Goal: Information Seeking & Learning: Check status

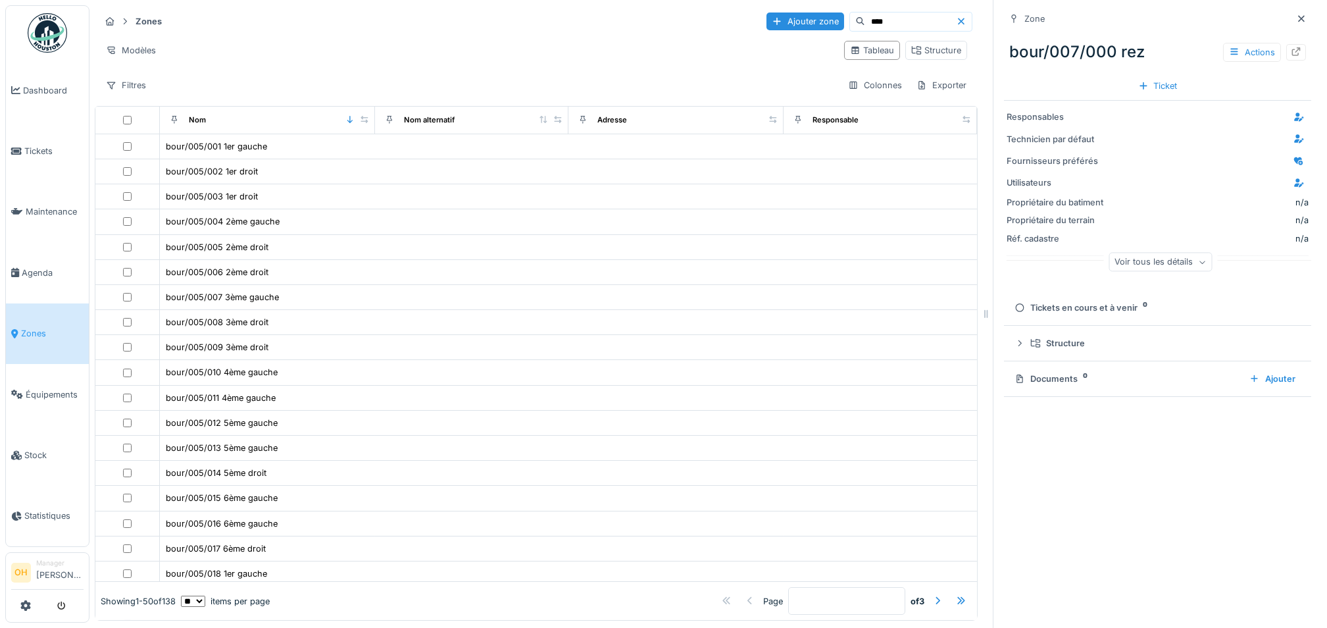
scroll to position [526, 0]
drag, startPoint x: 1278, startPoint y: 14, endPoint x: 1265, endPoint y: 24, distance: 16.9
click at [1296, 14] on icon at bounding box center [1301, 18] width 11 height 9
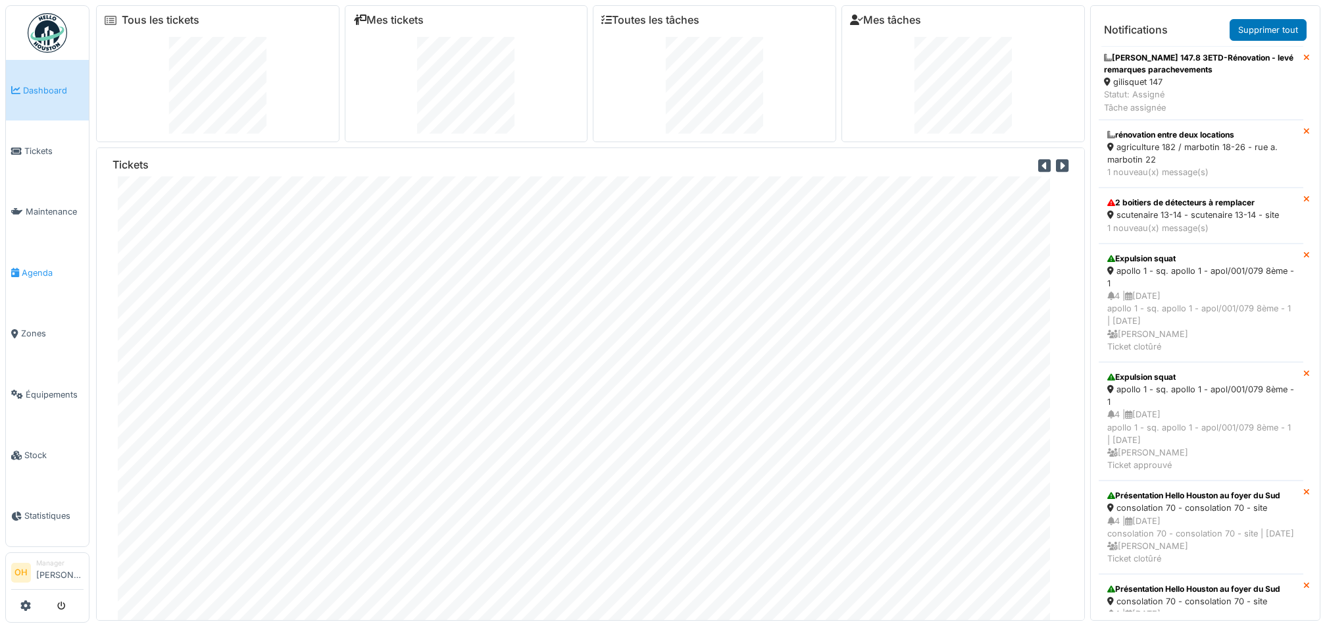
click at [23, 266] on span "Agenda" at bounding box center [53, 272] width 62 height 13
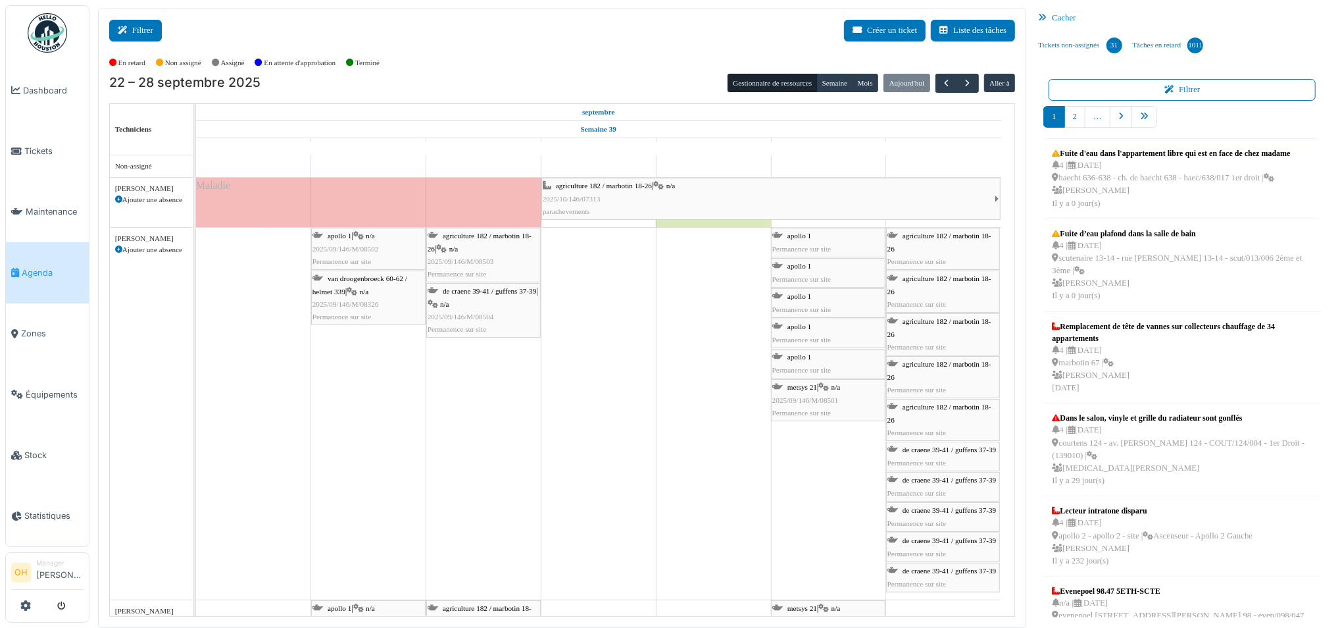
click at [122, 35] on button "Filtrer" at bounding box center [135, 31] width 53 height 22
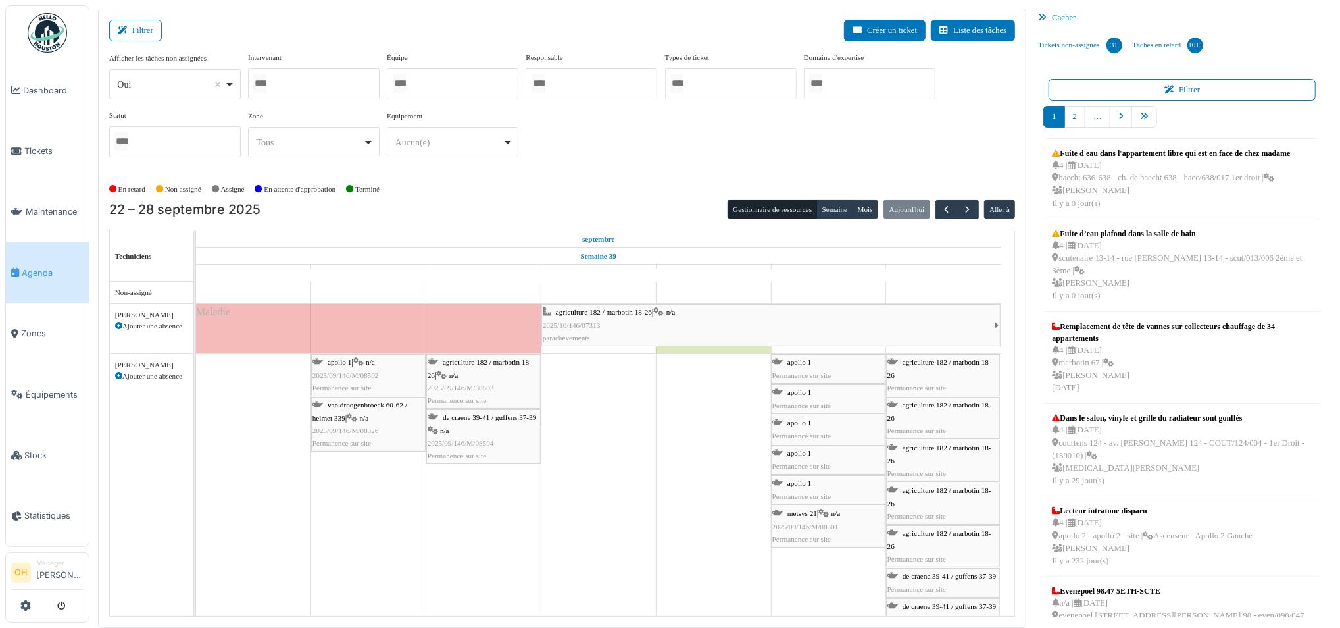
click at [341, 93] on div at bounding box center [314, 83] width 132 height 31
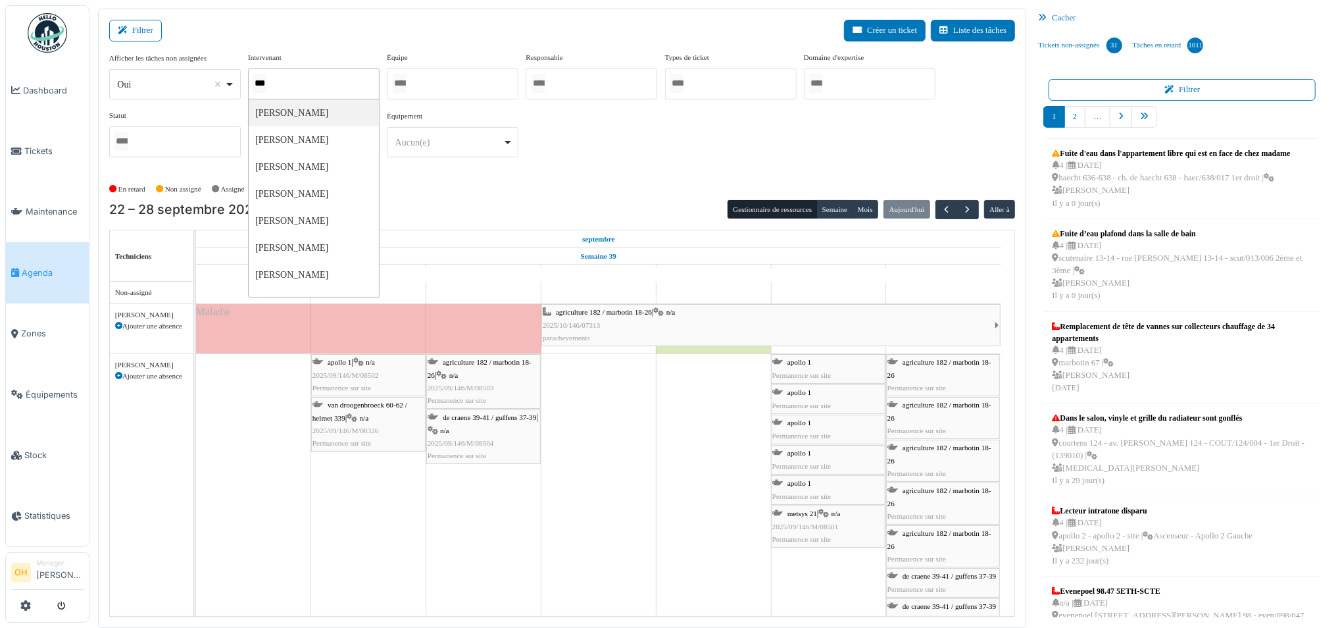
type input "****"
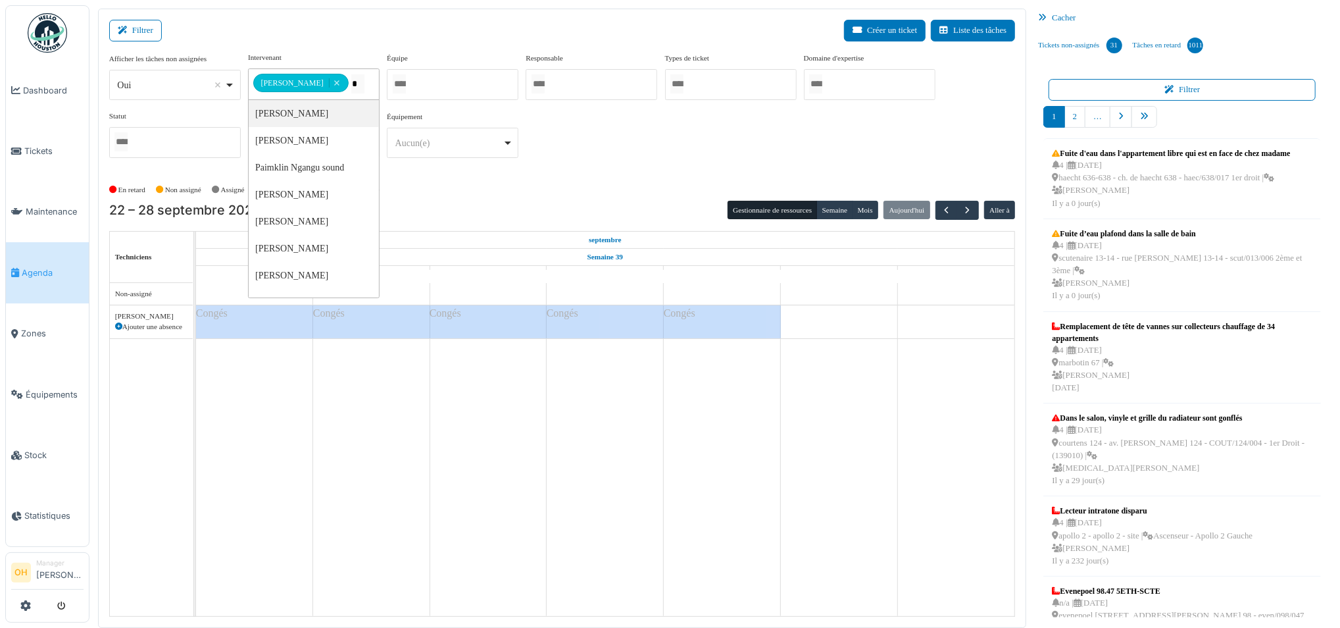
type input "**"
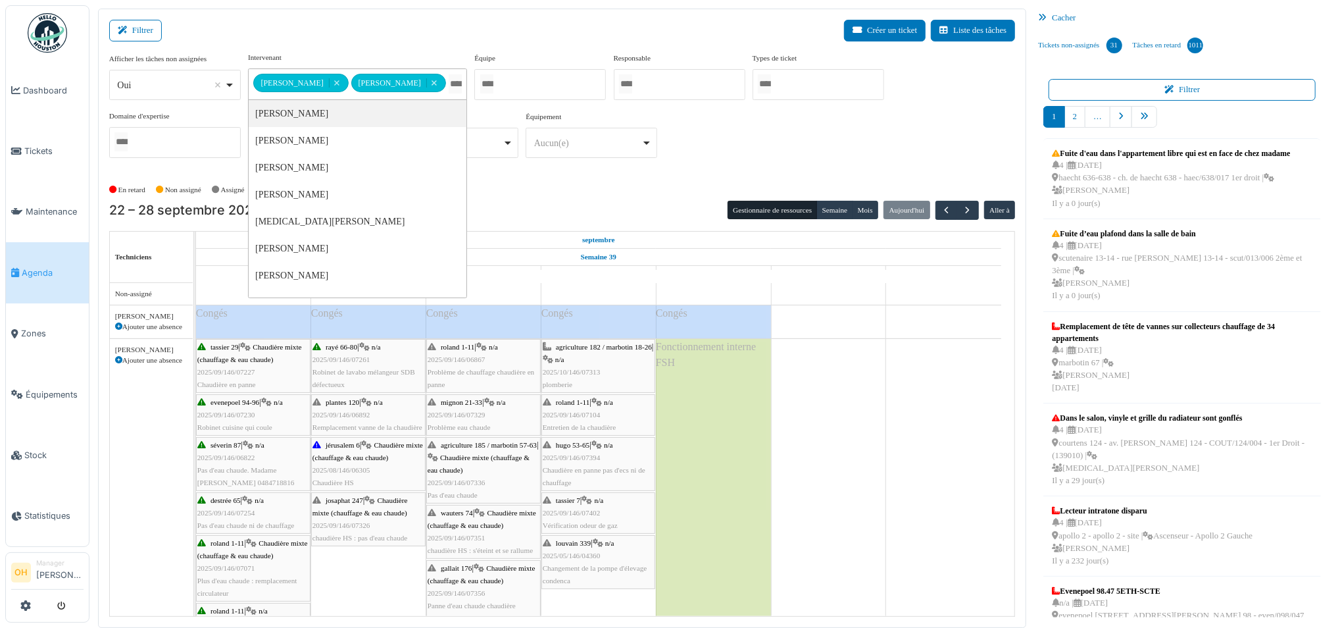
click at [504, 28] on div "Filtrer Créer un ticket Liste des tâches" at bounding box center [562, 36] width 907 height 32
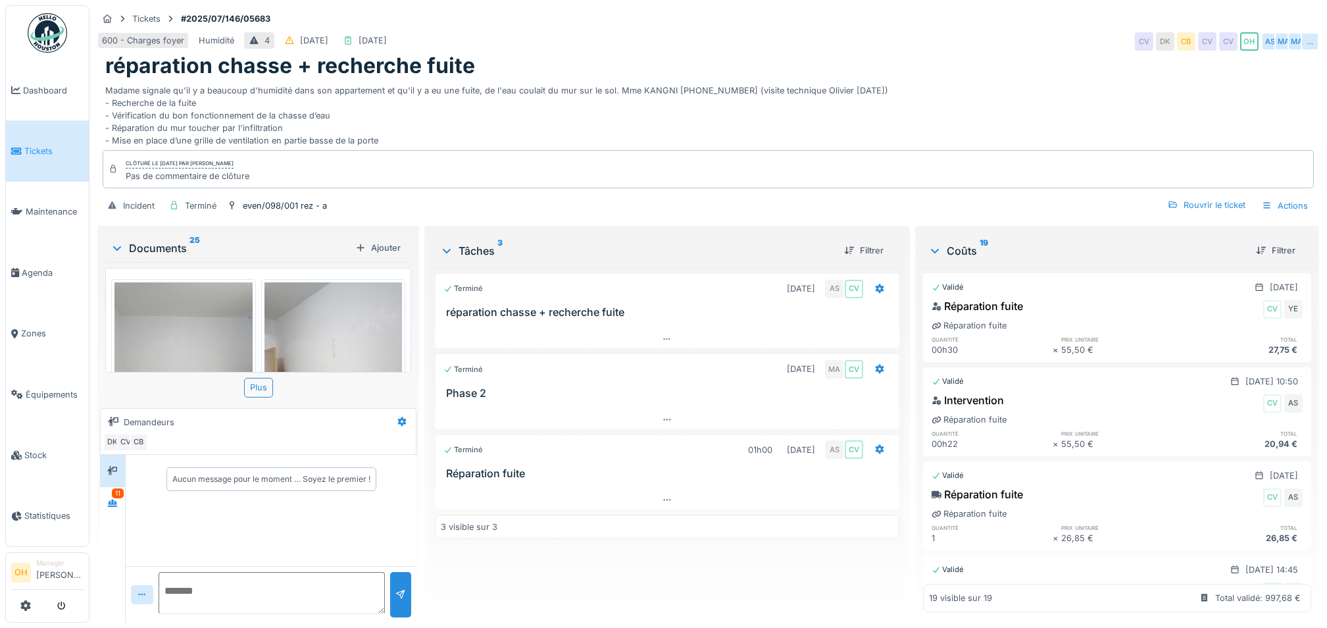
click at [45, 151] on span "Tickets" at bounding box center [53, 151] width 59 height 13
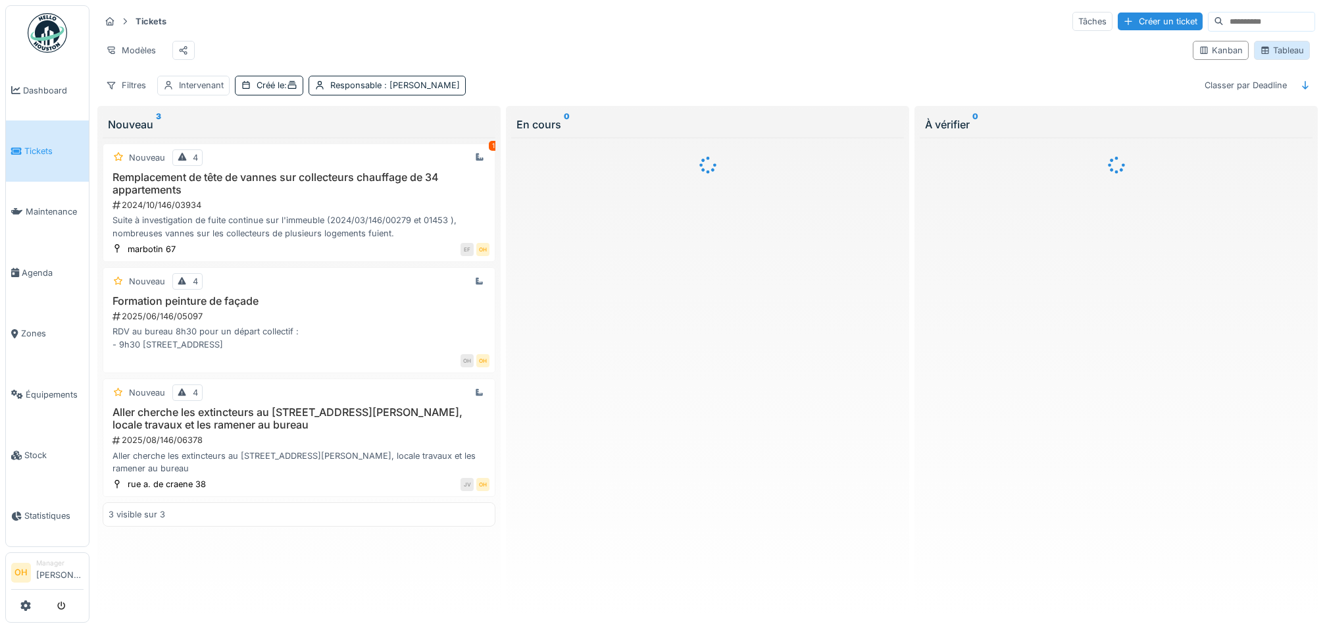
click at [1288, 57] on div "Tableau" at bounding box center [1282, 50] width 44 height 13
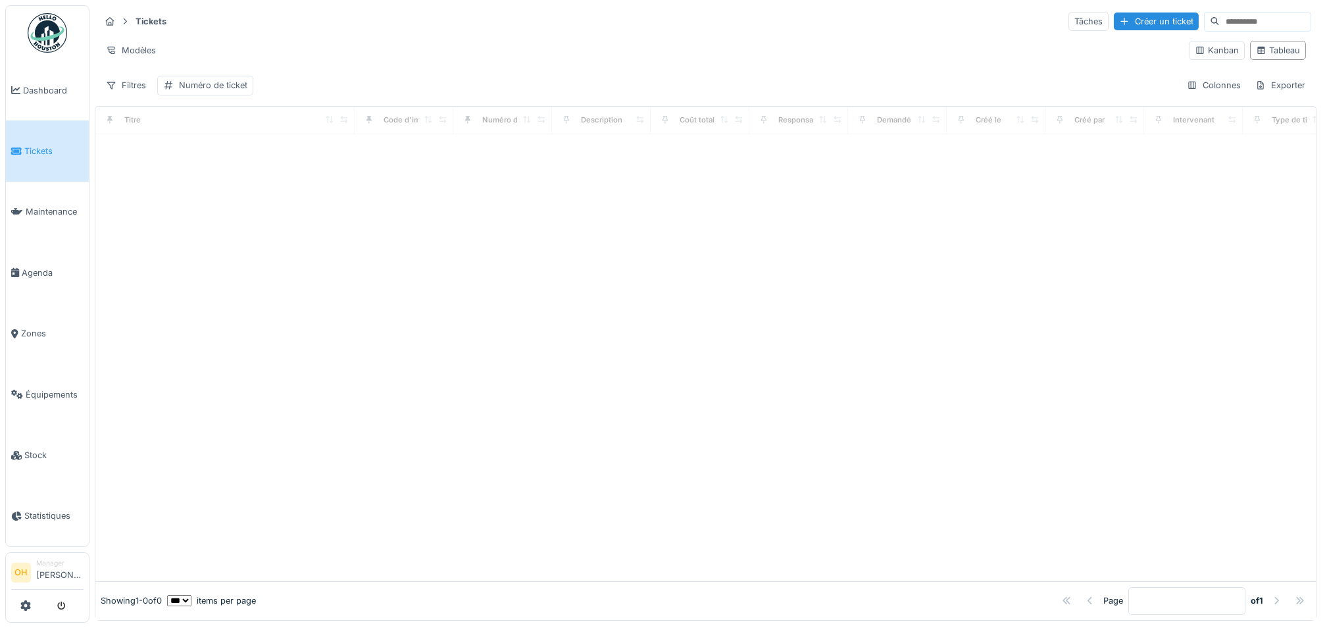
click at [1228, 18] on input at bounding box center [1265, 22] width 91 height 18
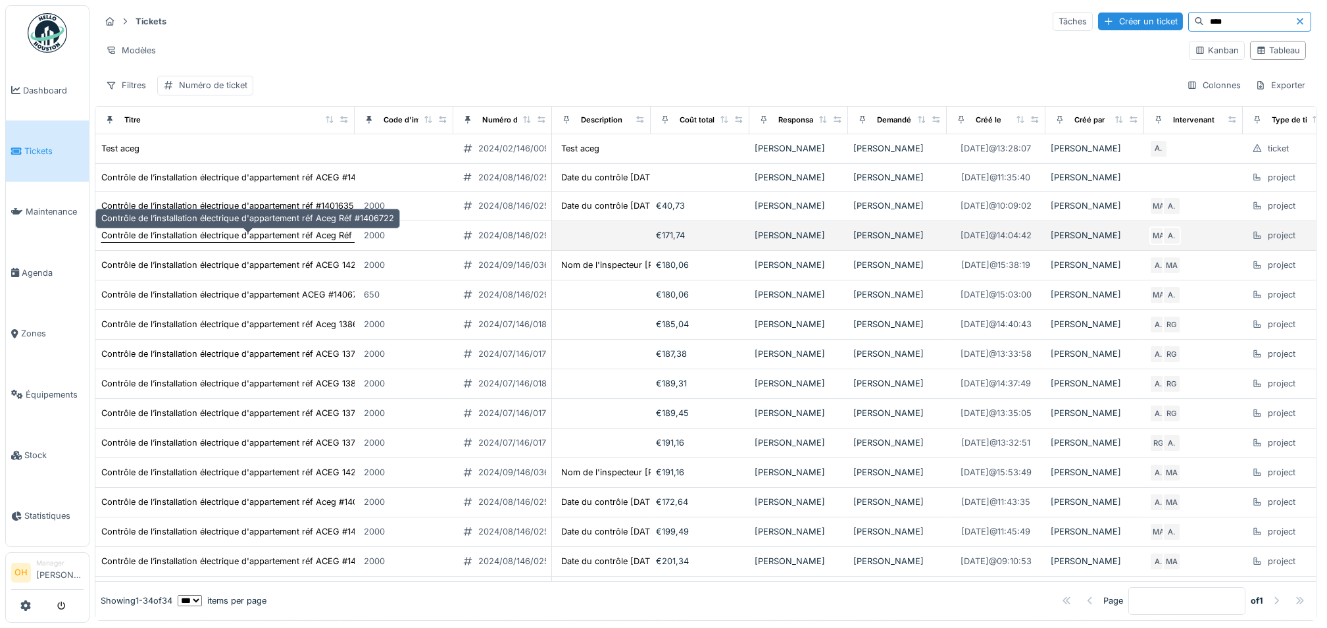
type input "****"
click at [232, 238] on div "Contrôle de l’installation électrique d'appartement réf Aceg Réf #1406722" at bounding box center [247, 235] width 293 height 13
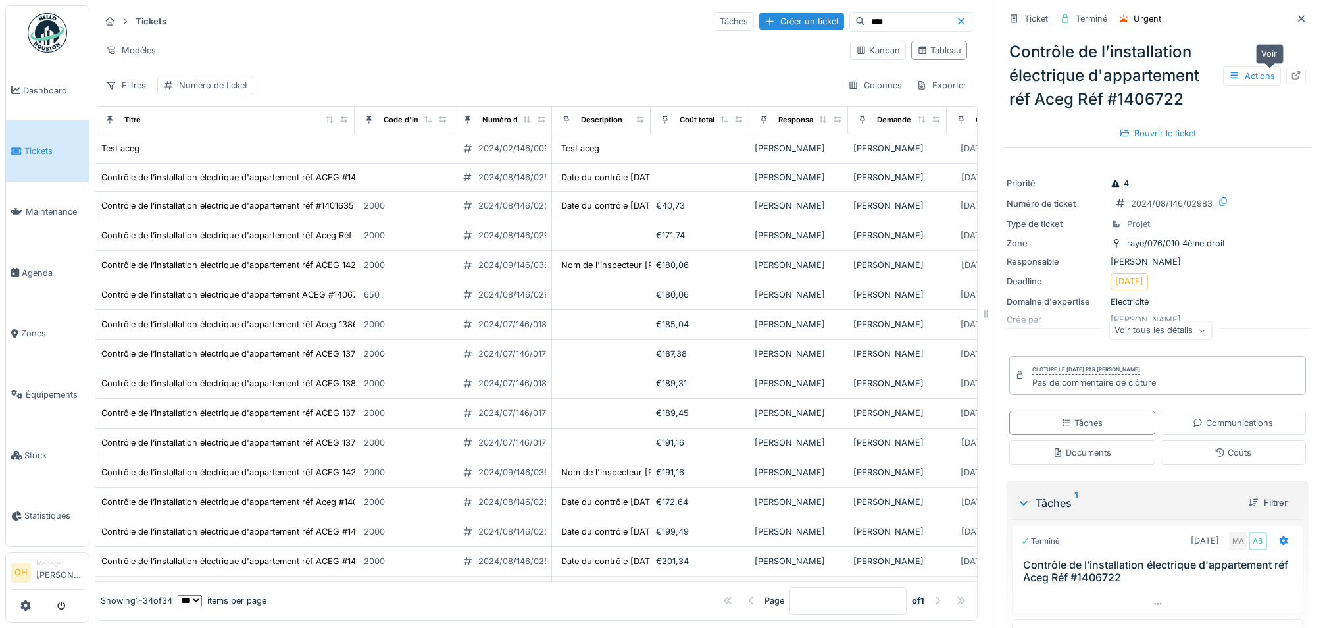
click at [1286, 69] on div at bounding box center [1296, 76] width 20 height 16
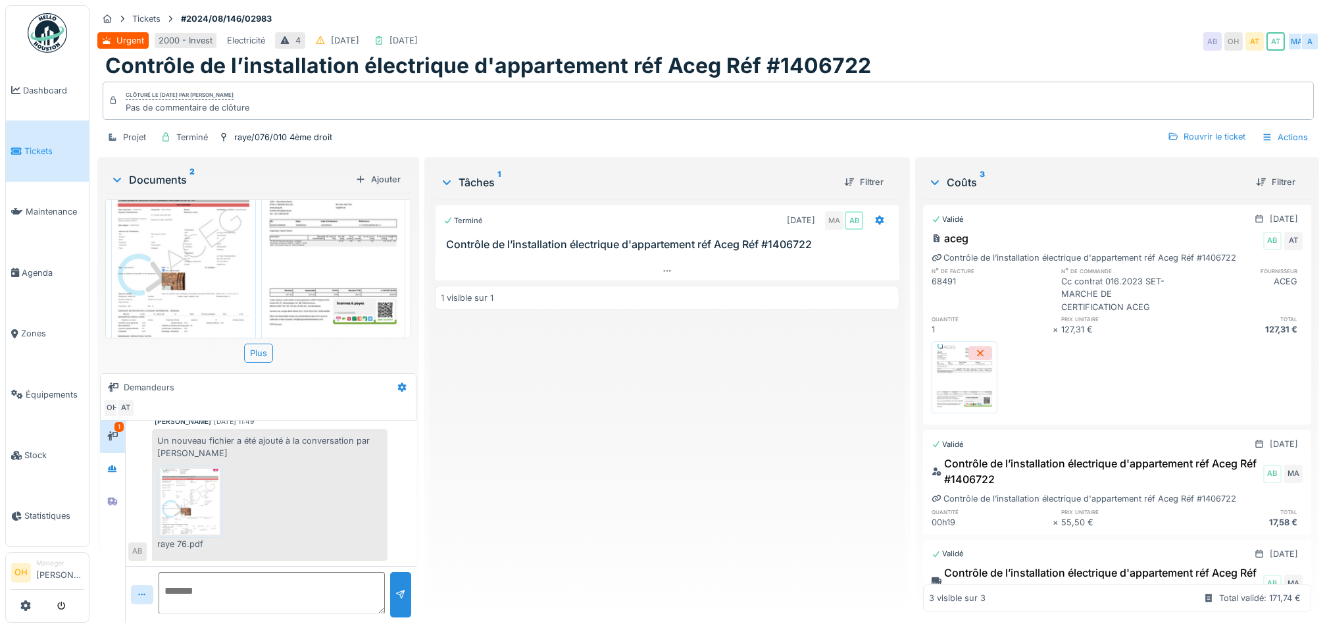
scroll to position [70, 0]
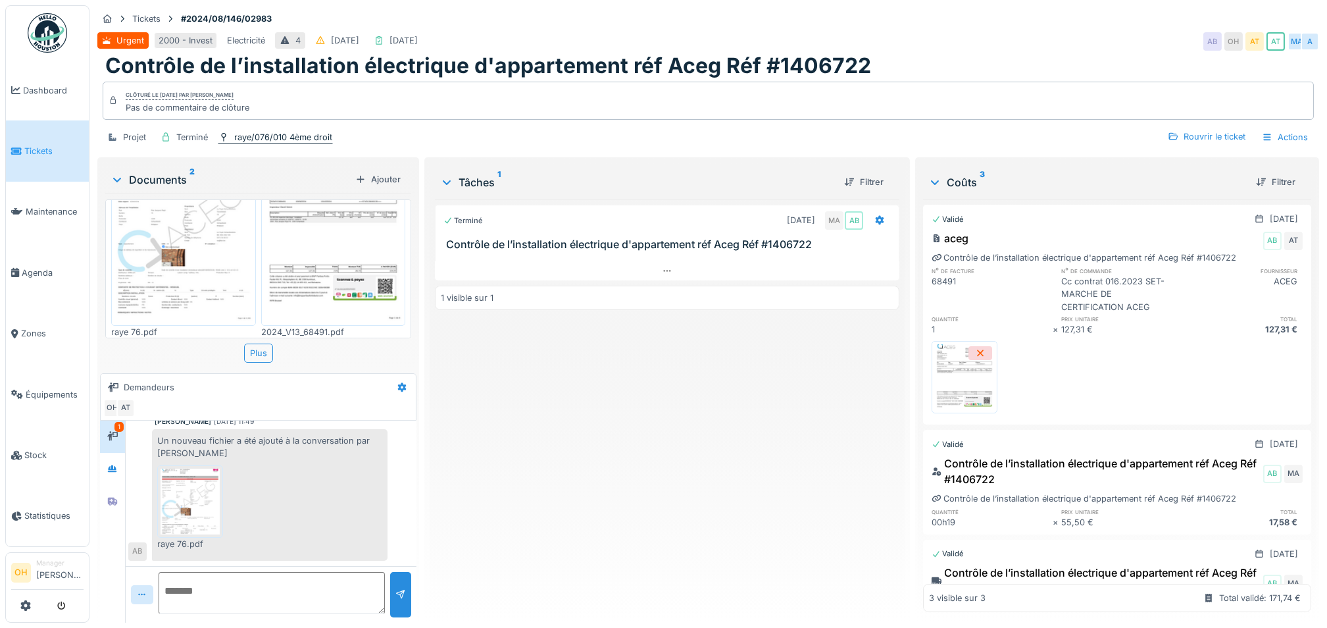
click at [306, 141] on div "raye/076/010 4ème droit" at bounding box center [283, 137] width 98 height 13
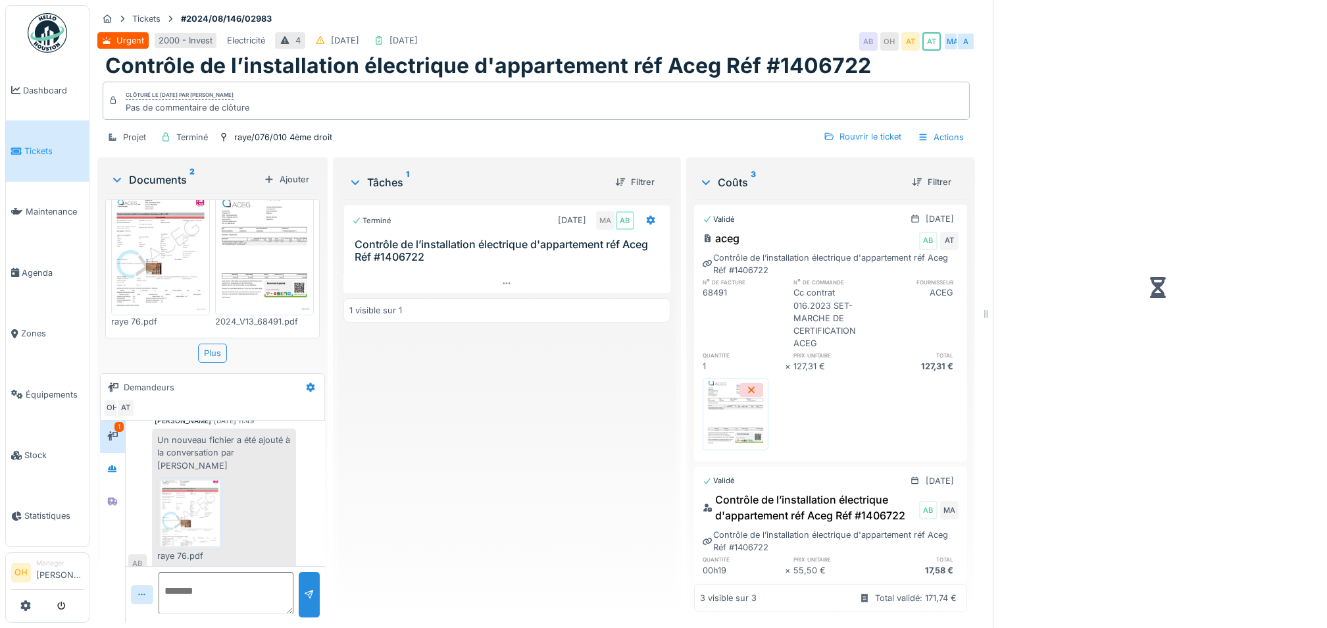
scroll to position [12, 0]
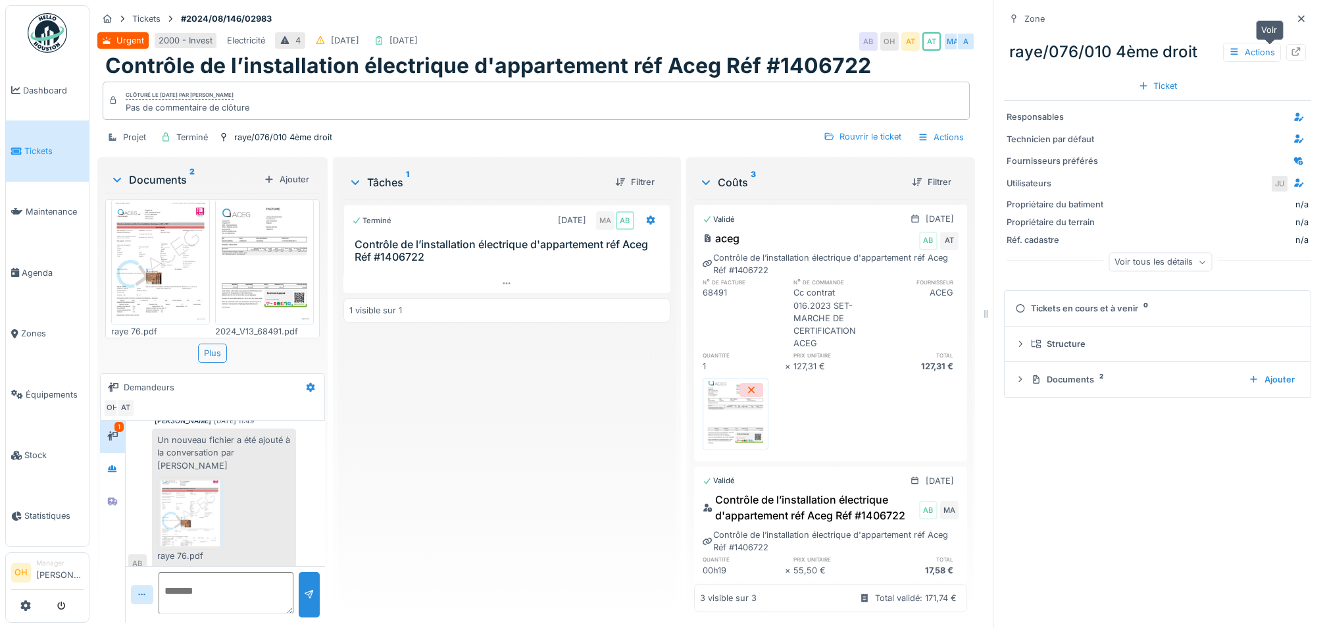
click at [1291, 56] on div at bounding box center [1296, 52] width 11 height 13
click at [1296, 15] on icon at bounding box center [1301, 18] width 11 height 9
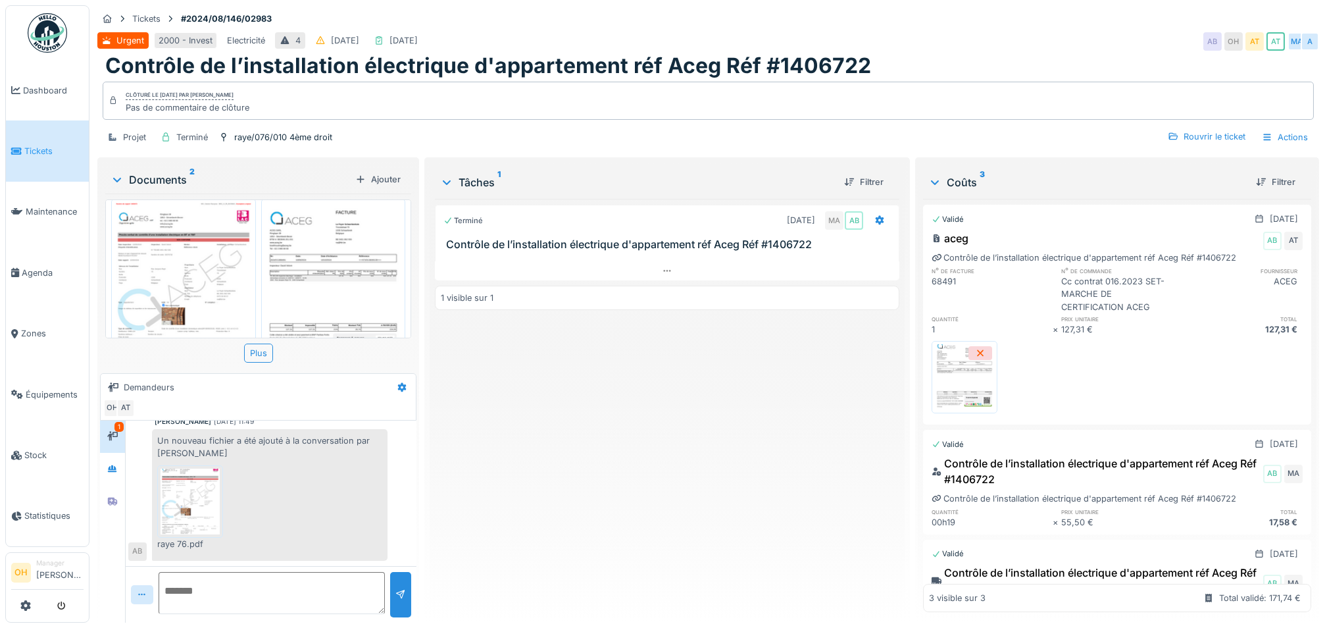
scroll to position [70, 0]
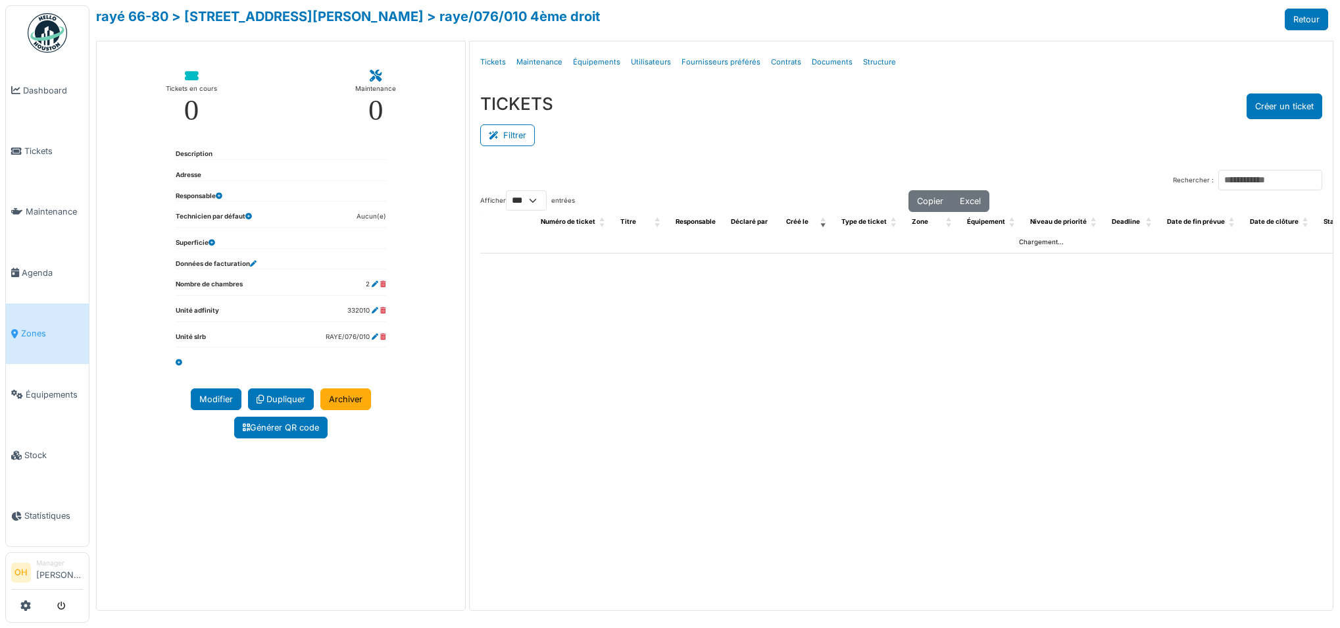
select select "***"
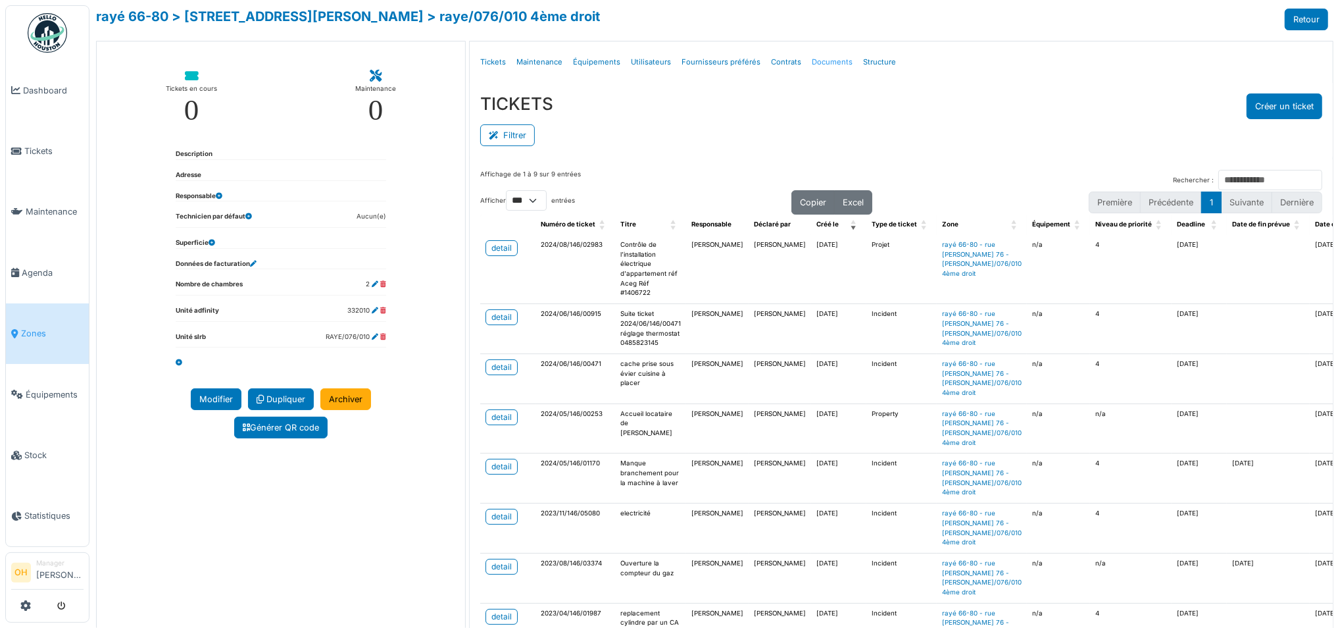
click at [816, 61] on link "Documents" at bounding box center [832, 62] width 51 height 31
select select "***"
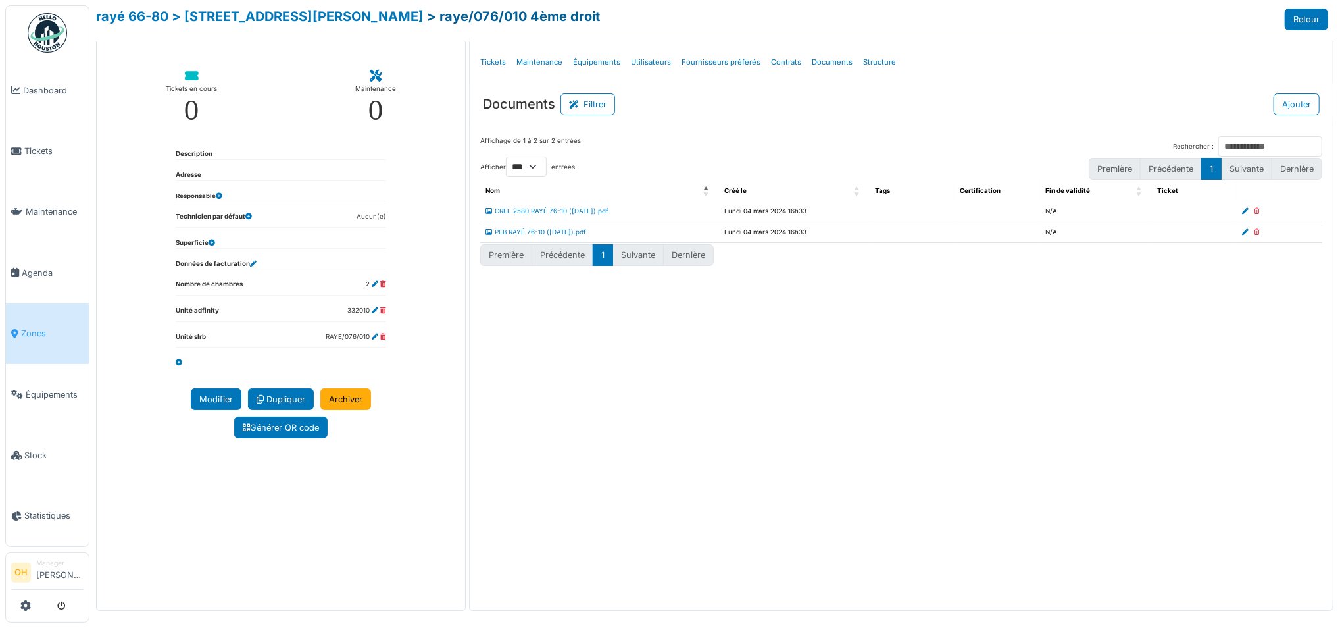
click at [427, 14] on link "> raye/076/010 4ème droit" at bounding box center [513, 17] width 173 height 16
select select "***"
click at [483, 61] on link "Tickets" at bounding box center [493, 62] width 36 height 31
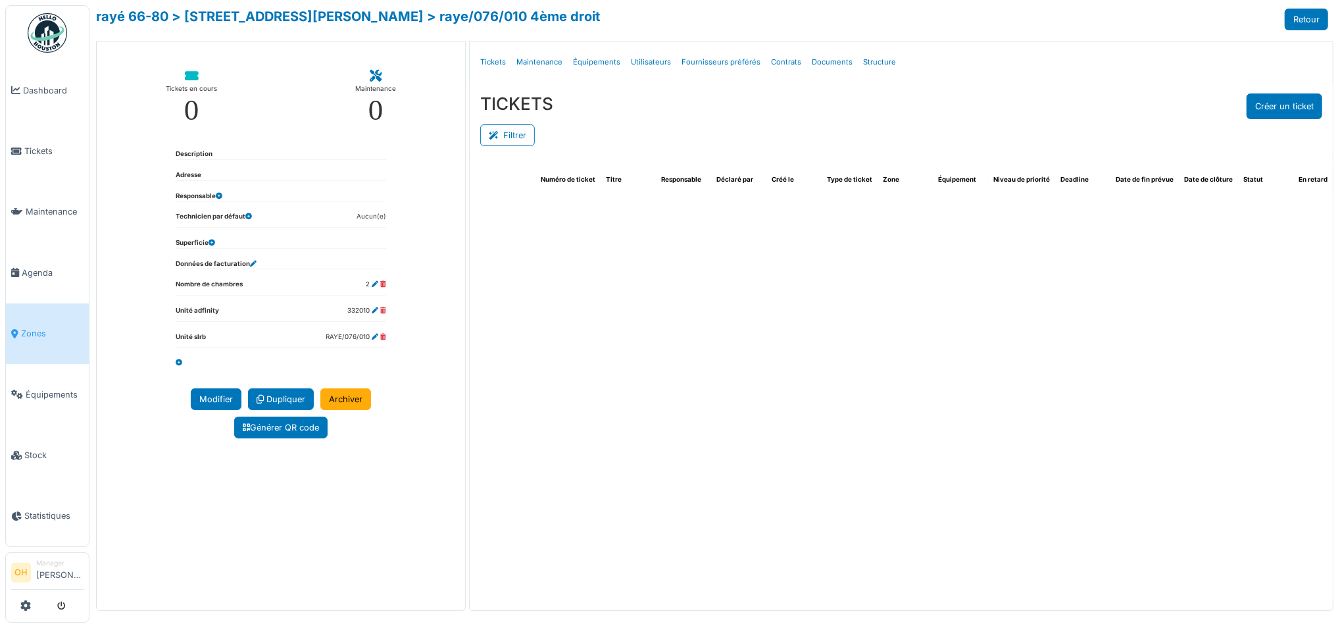
select select "***"
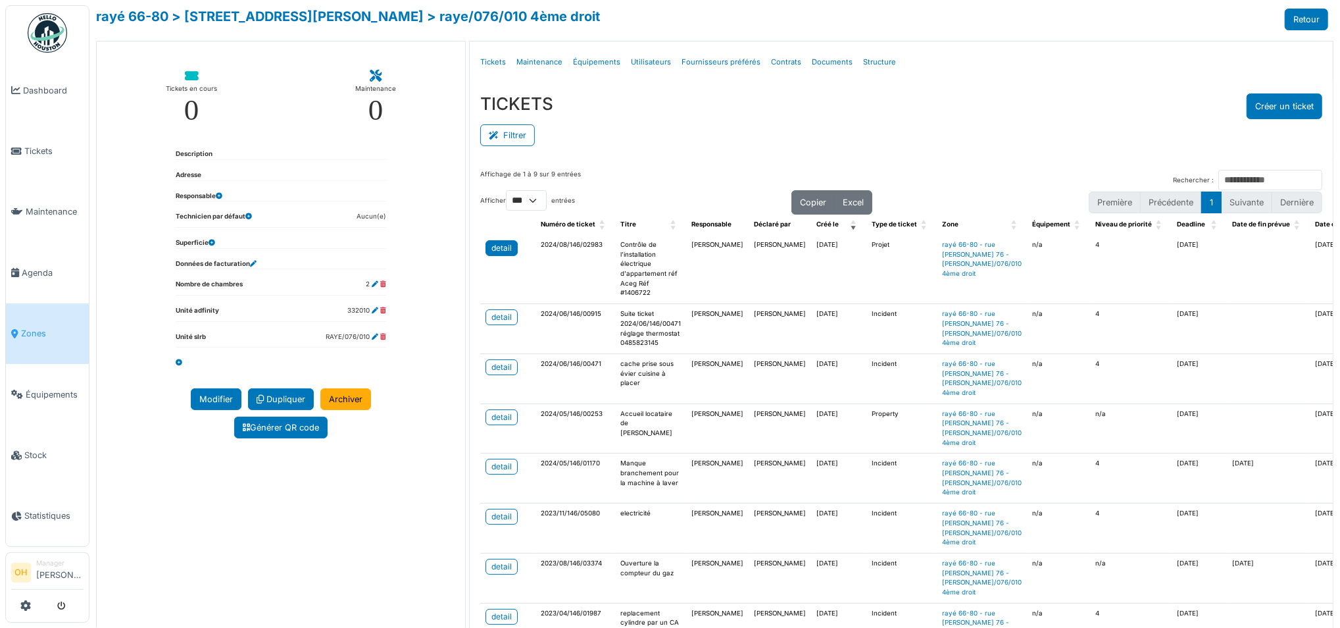
click at [507, 246] on div "detail" at bounding box center [501, 248] width 20 height 12
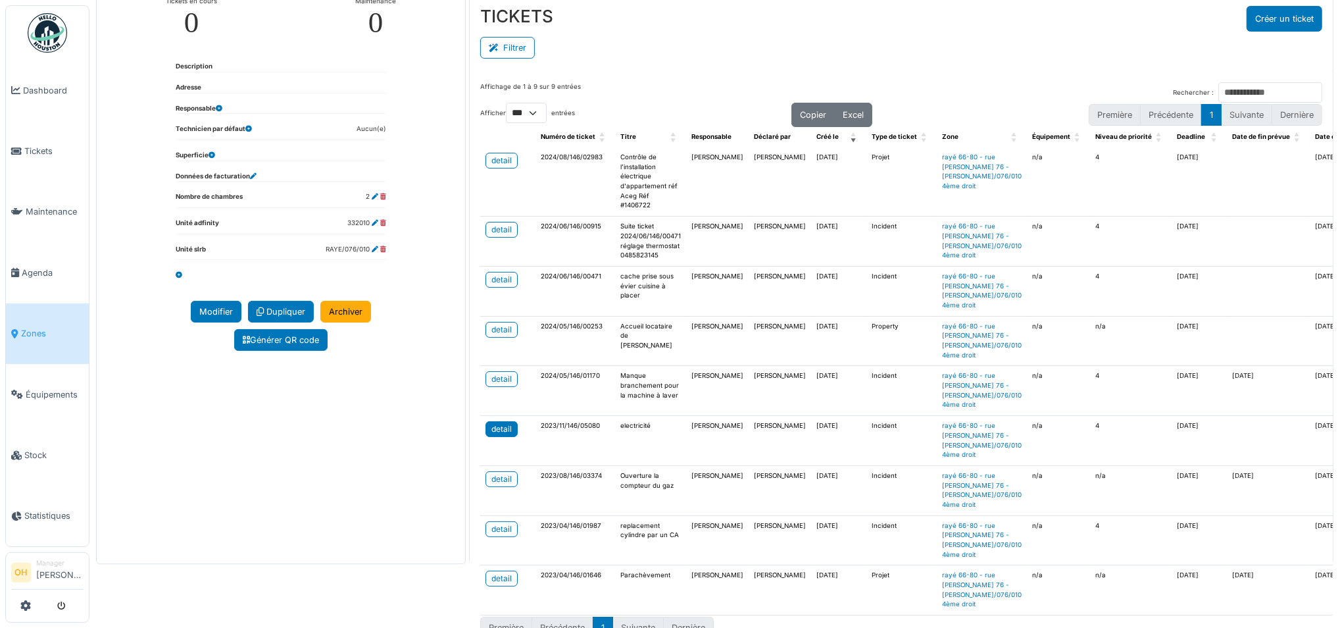
click at [497, 423] on div "detail" at bounding box center [501, 429] width 20 height 12
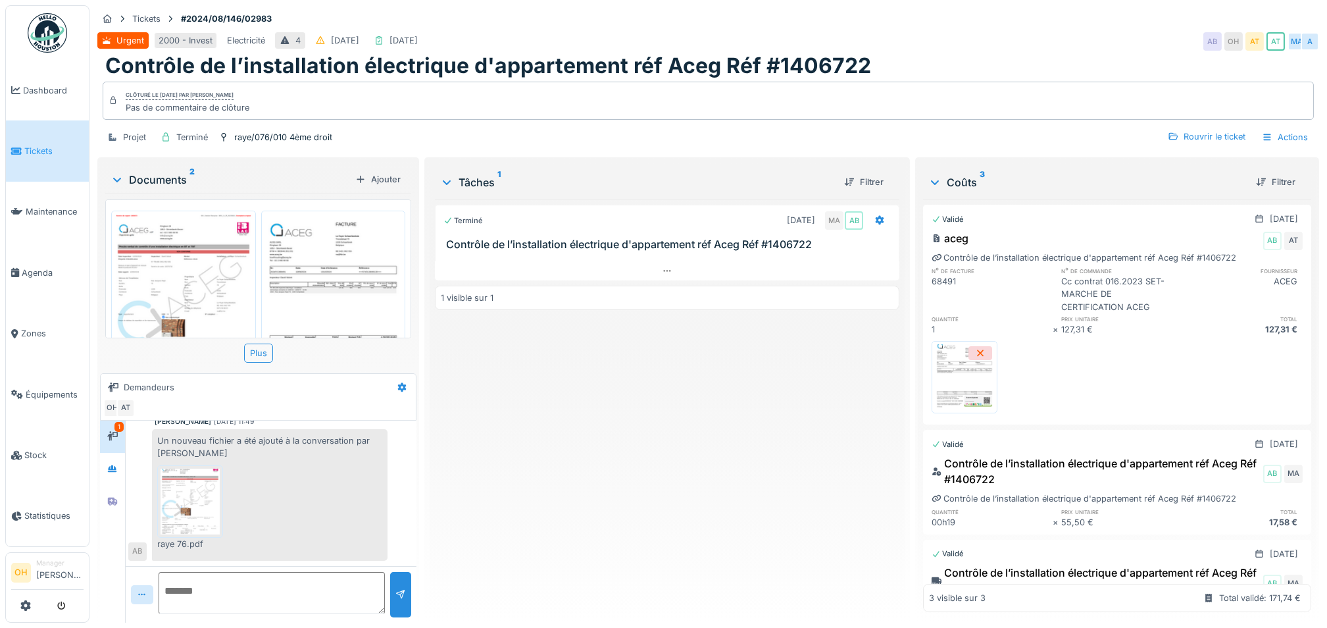
click at [181, 276] on img at bounding box center [183, 303] width 138 height 179
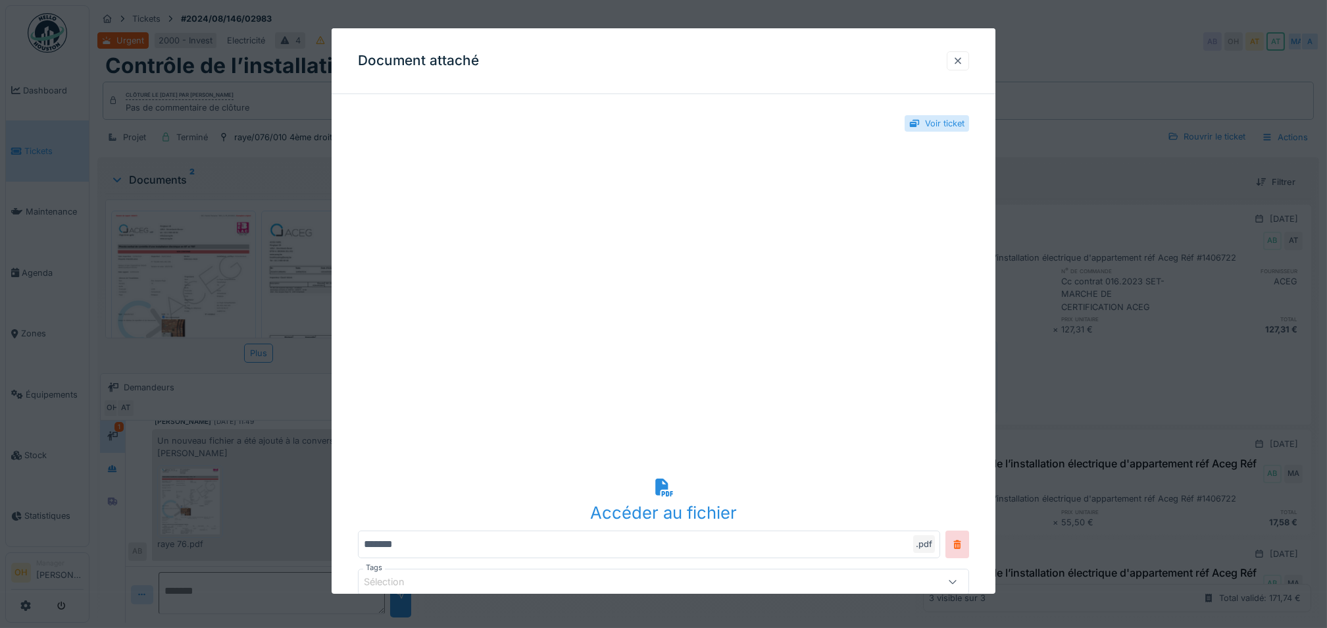
click at [963, 57] on div at bounding box center [958, 61] width 11 height 13
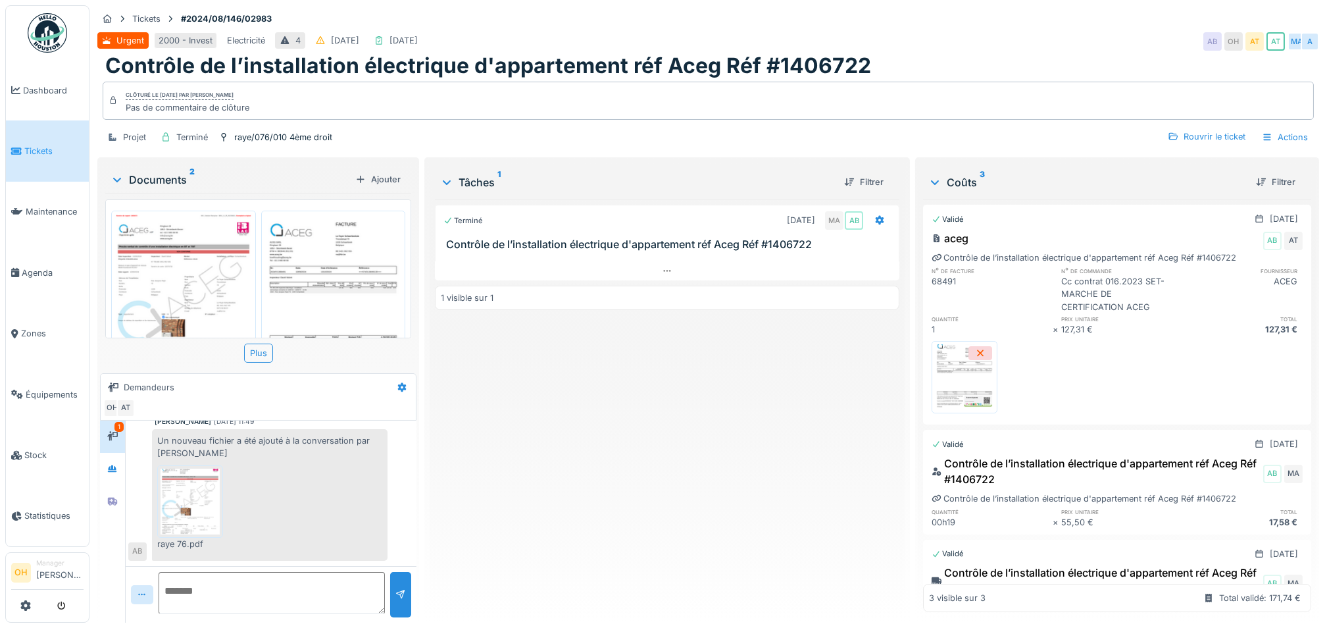
click at [167, 247] on img at bounding box center [183, 303] width 138 height 179
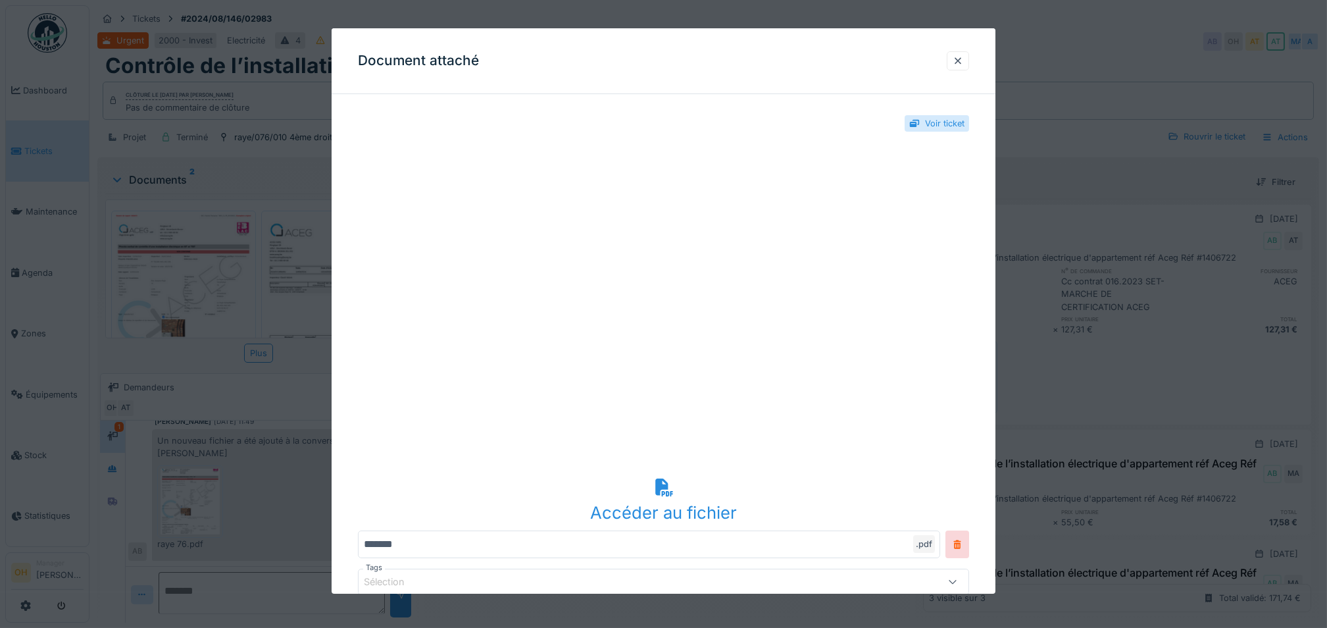
click at [963, 58] on div at bounding box center [958, 61] width 11 height 13
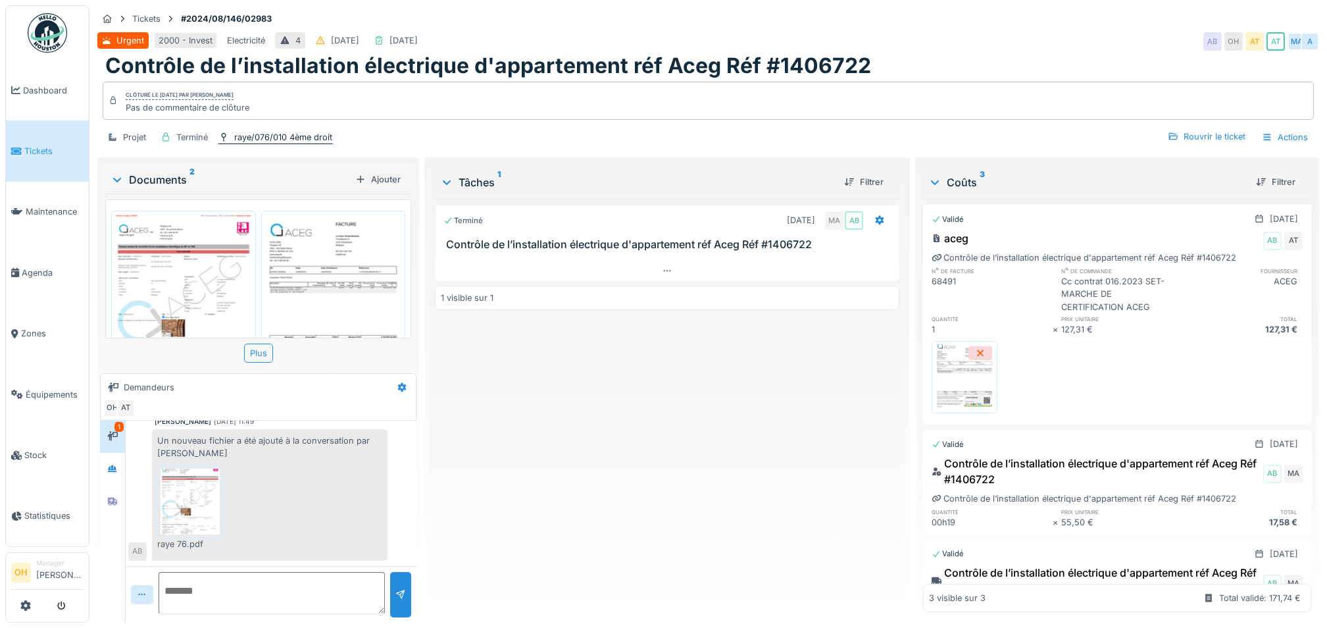
click at [261, 138] on div "raye/076/010 4ème droit" at bounding box center [283, 137] width 98 height 13
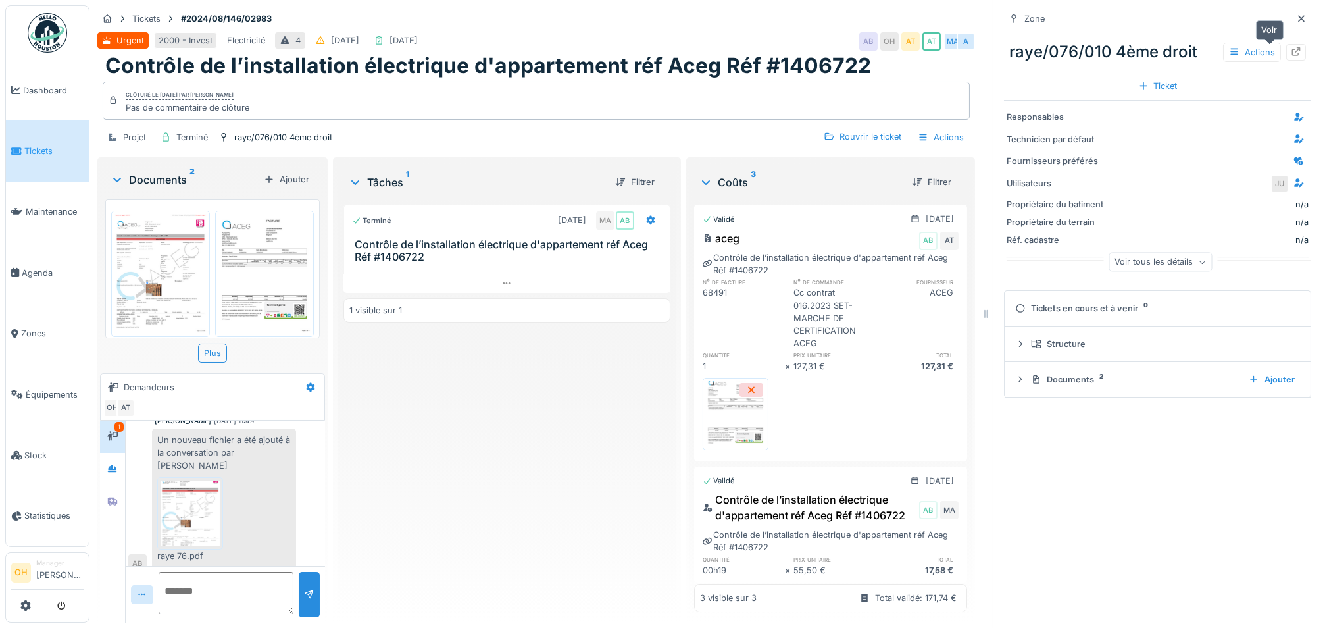
click at [1291, 49] on icon at bounding box center [1296, 51] width 11 height 9
click at [1292, 15] on div at bounding box center [1302, 19] width 20 height 16
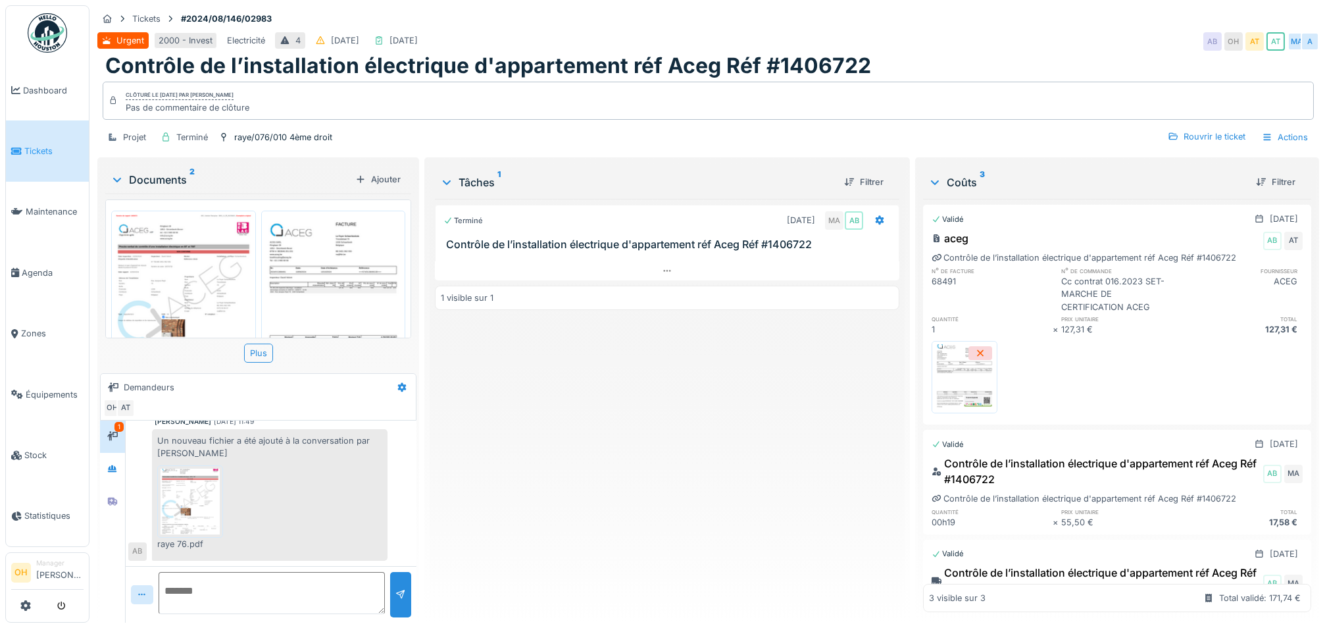
click at [336, 272] on img at bounding box center [334, 303] width 138 height 179
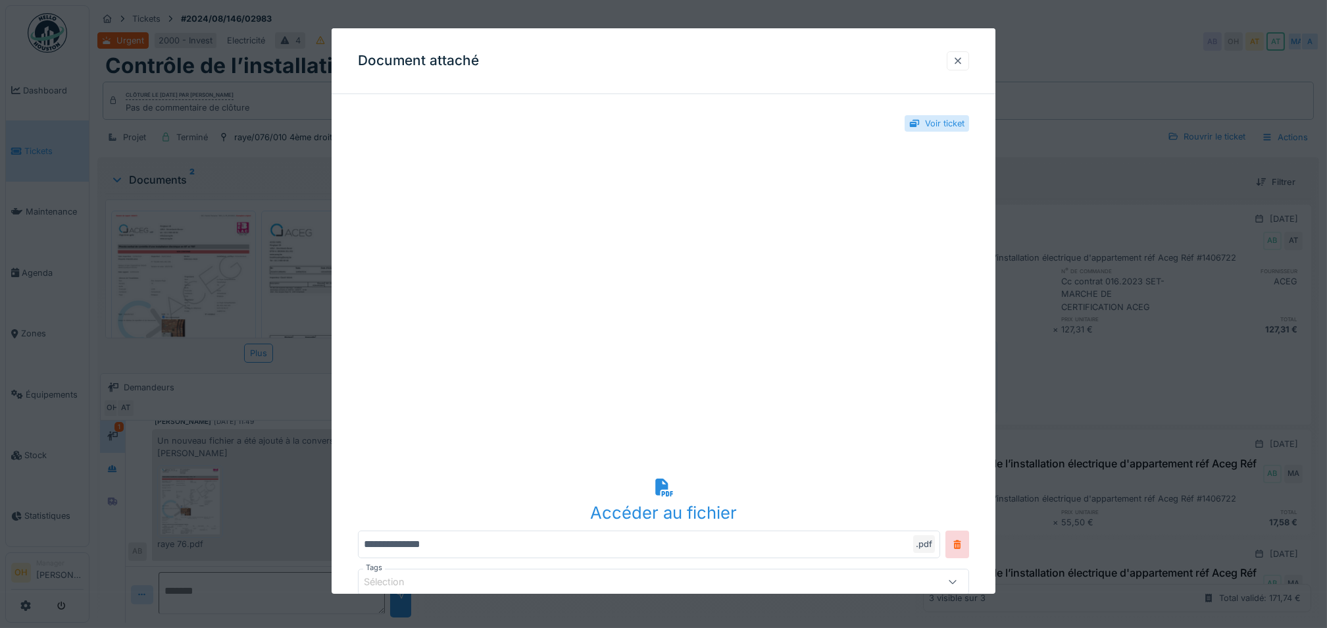
click at [965, 68] on div at bounding box center [958, 60] width 22 height 19
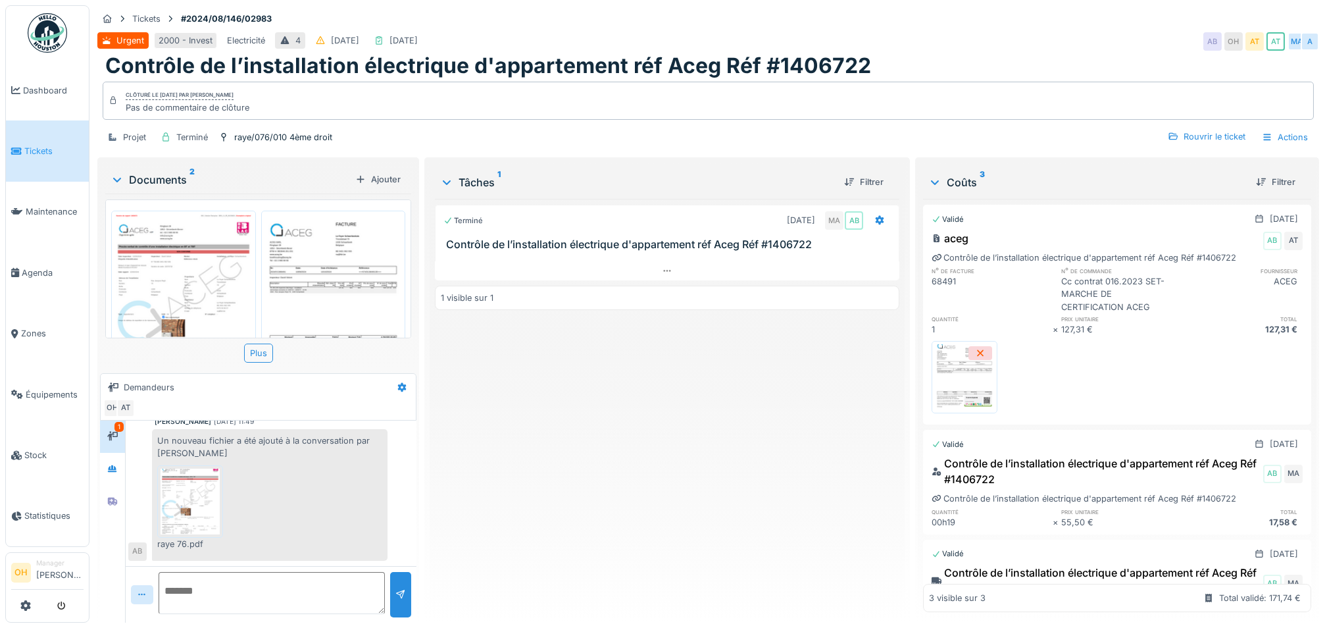
click at [177, 262] on img at bounding box center [183, 303] width 138 height 179
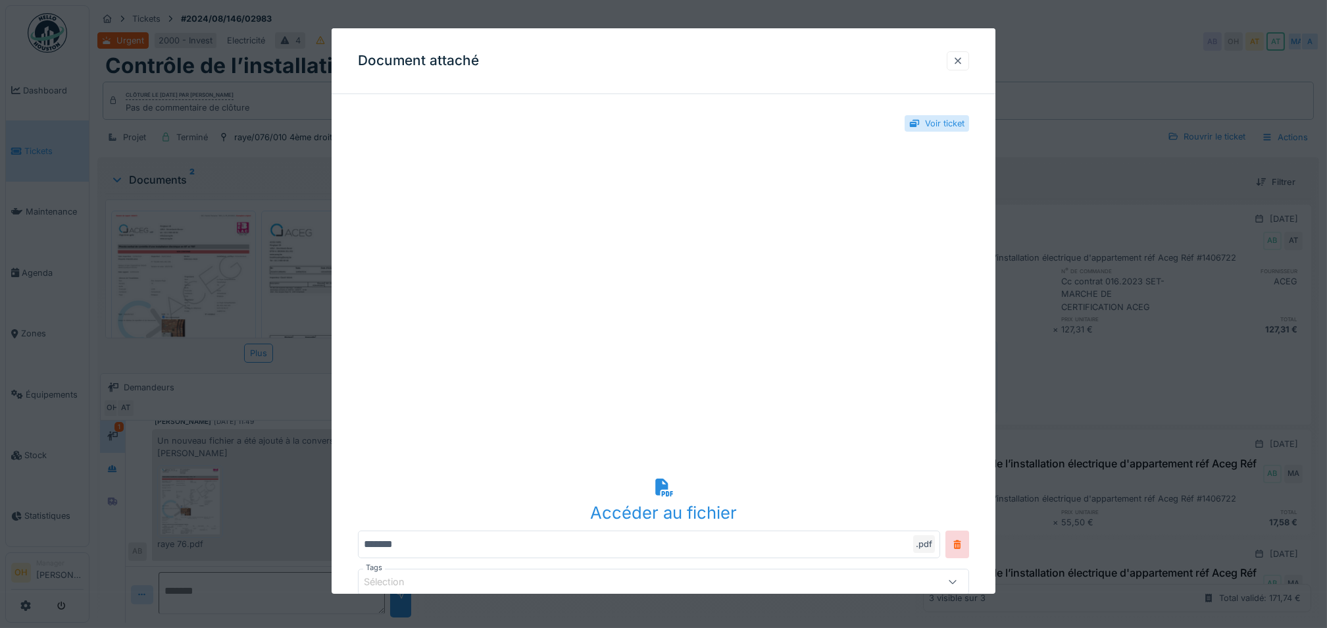
click at [963, 56] on div at bounding box center [958, 61] width 11 height 13
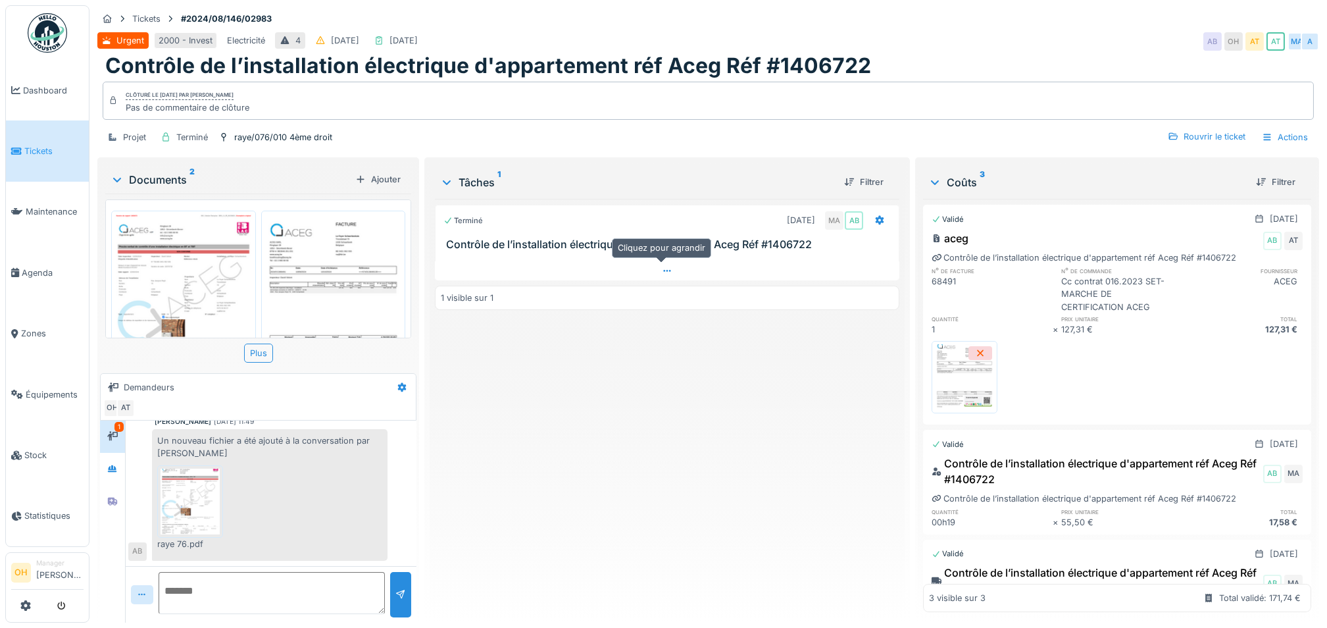
click at [671, 269] on div at bounding box center [667, 270] width 465 height 19
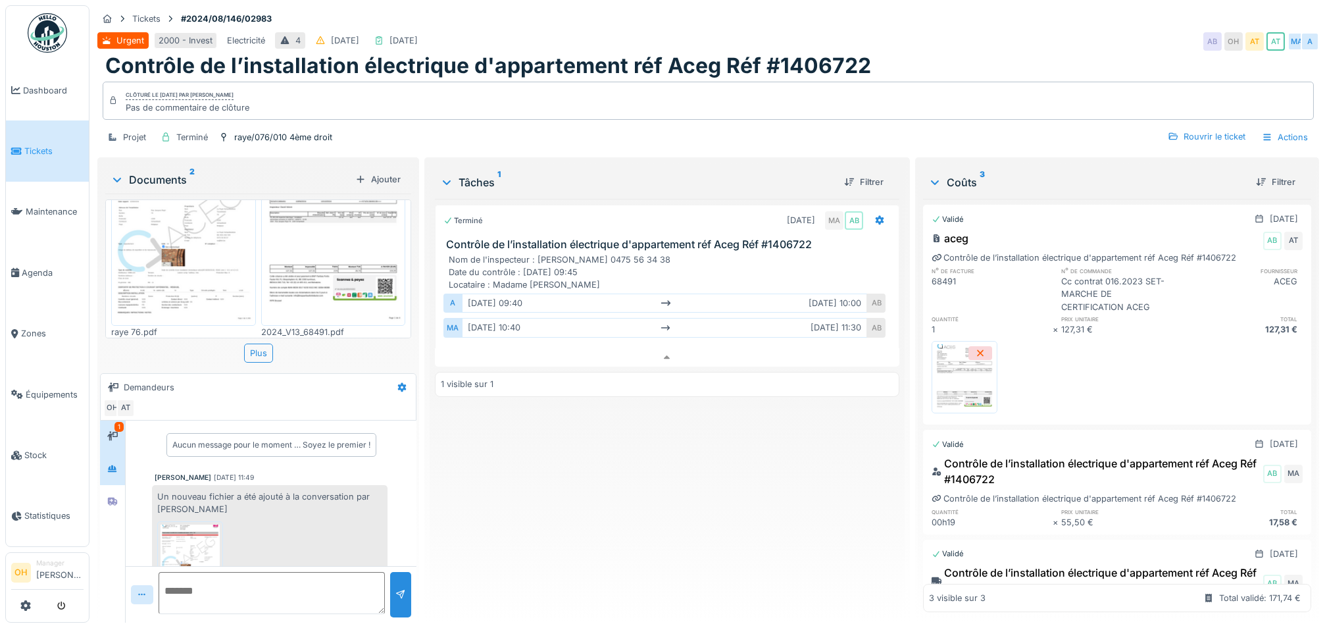
scroll to position [39, 0]
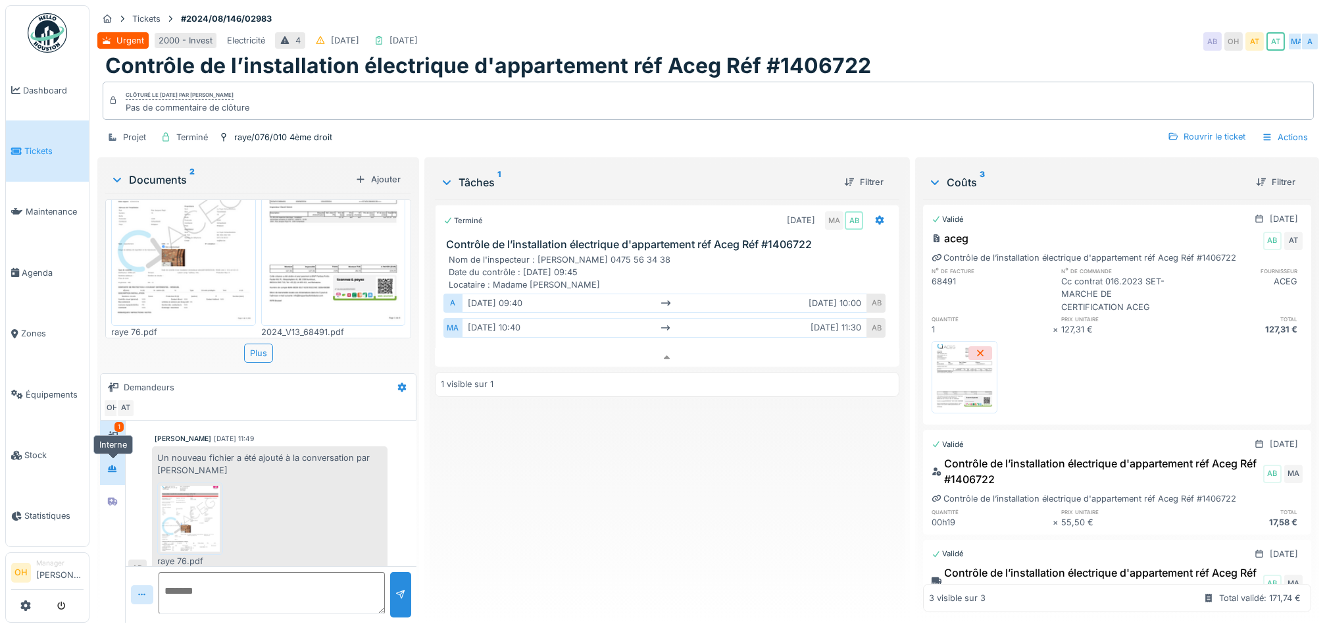
click at [118, 461] on div at bounding box center [113, 469] width 20 height 16
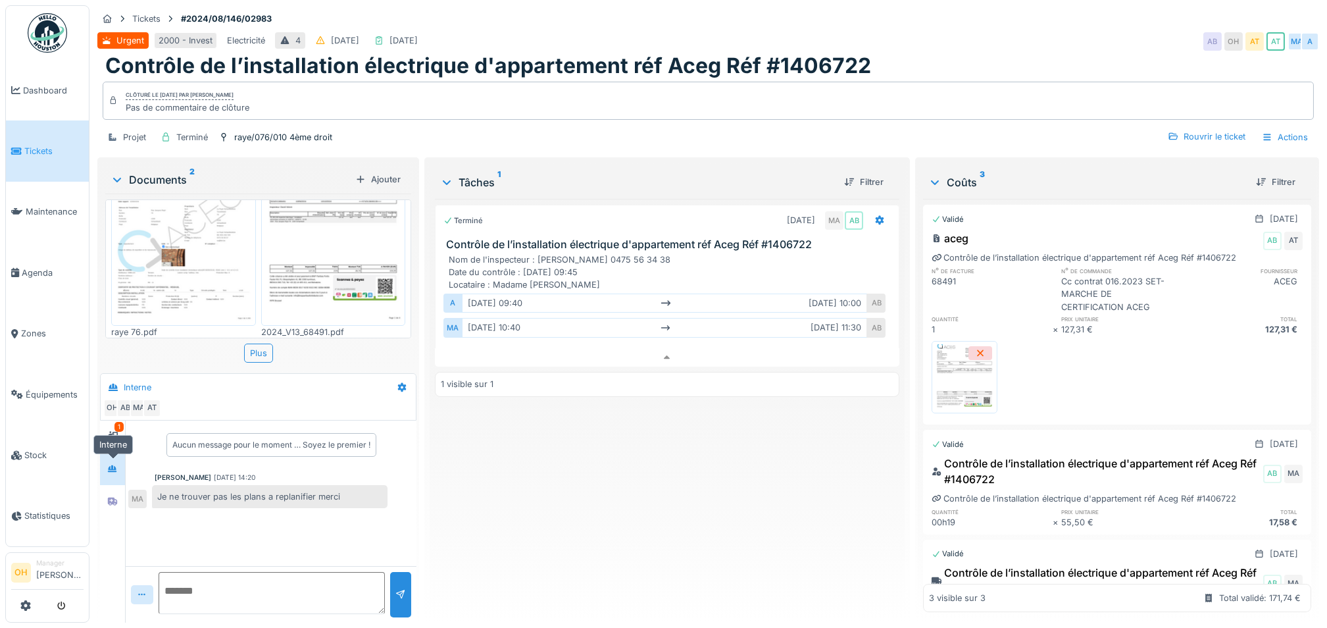
scroll to position [0, 0]
click at [118, 493] on div at bounding box center [113, 501] width 20 height 16
click at [116, 465] on icon at bounding box center [112, 468] width 9 height 7
click at [113, 430] on div at bounding box center [112, 436] width 11 height 13
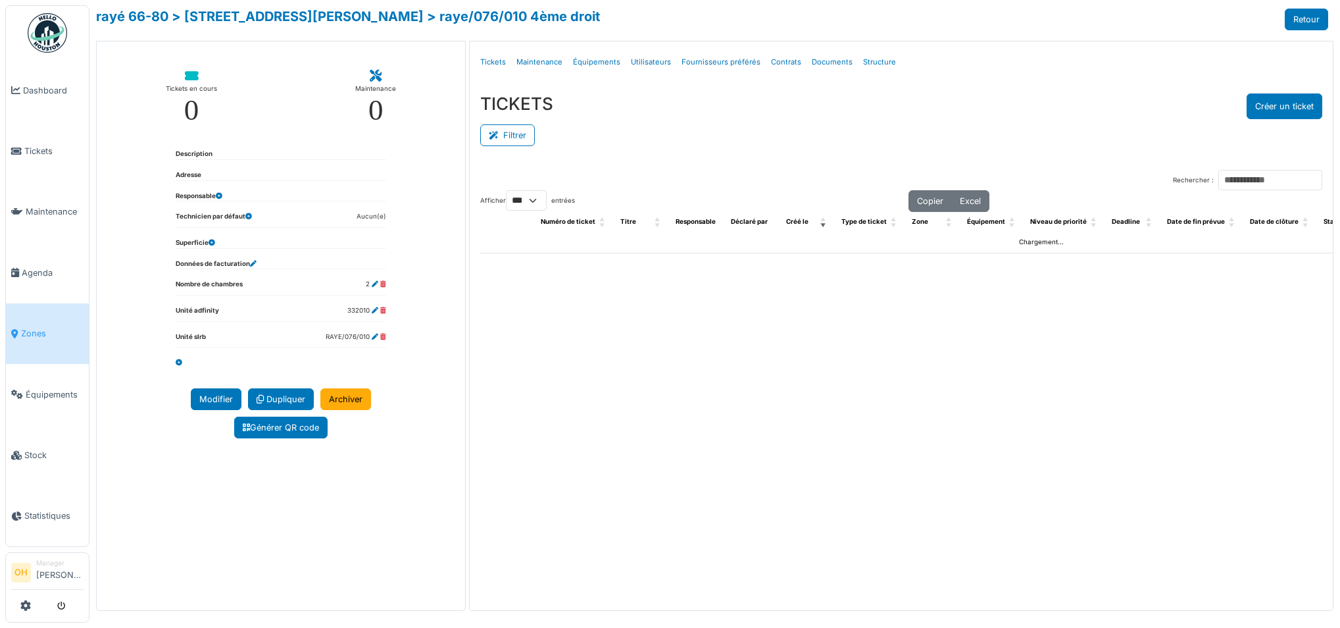
select select "***"
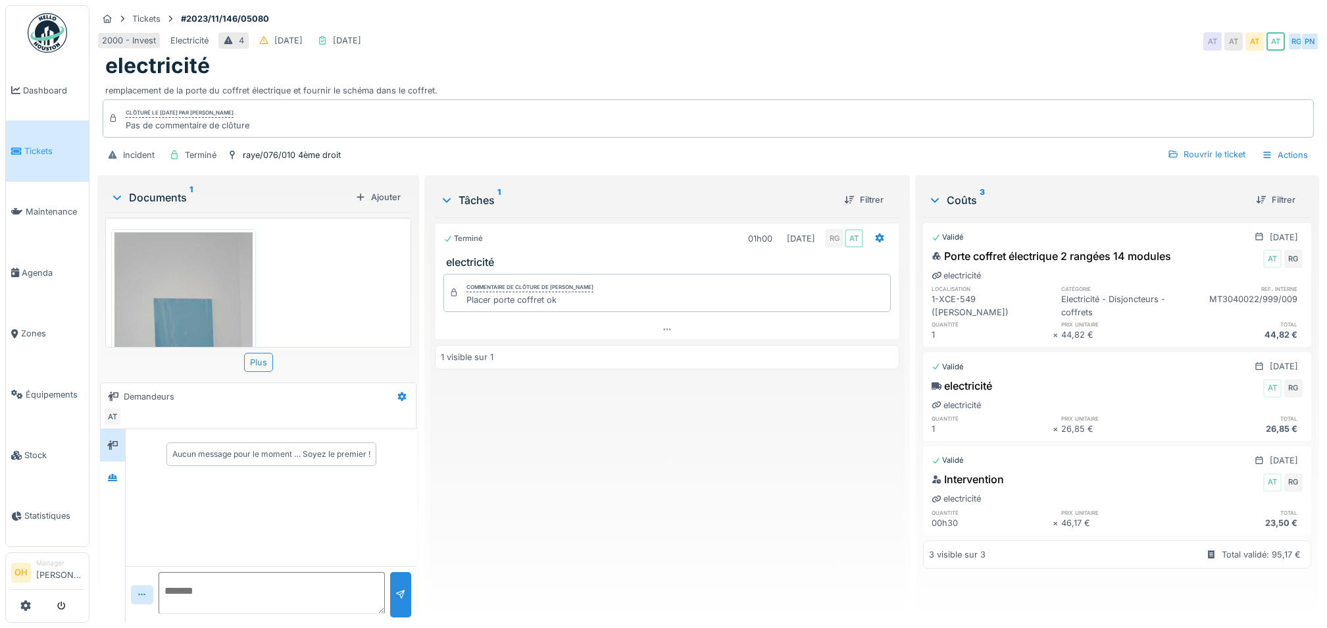
scroll to position [85, 0]
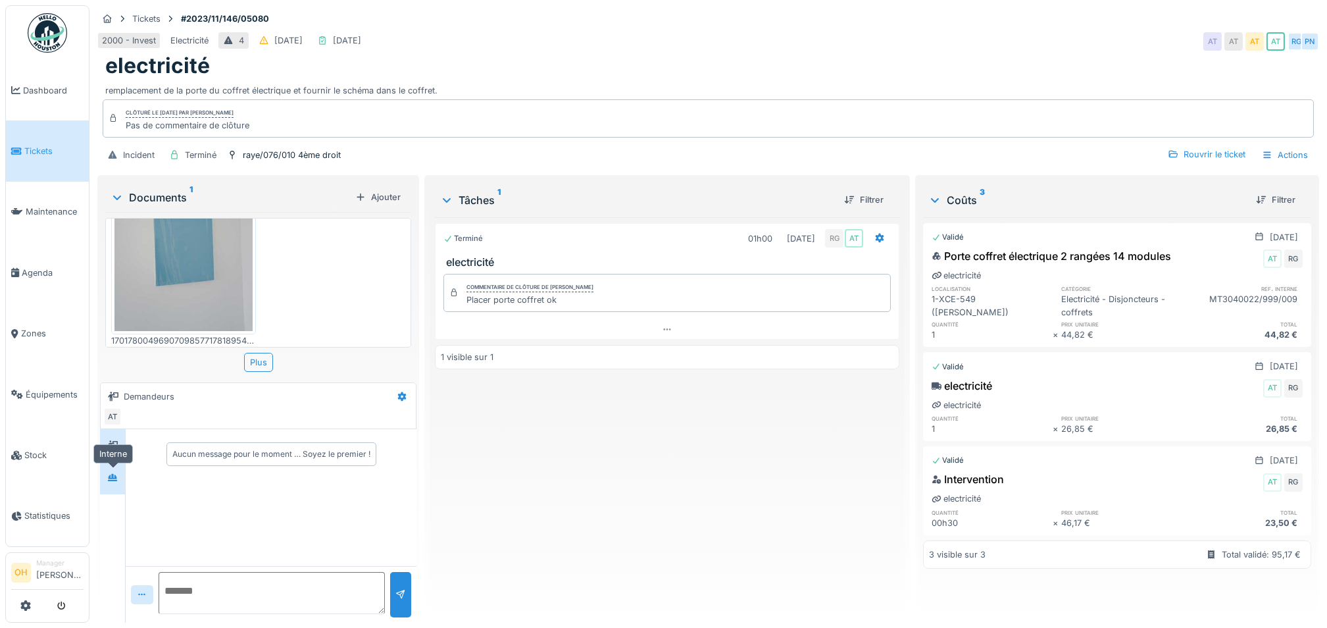
click at [111, 474] on icon at bounding box center [112, 477] width 11 height 9
